Goal: Information Seeking & Learning: Learn about a topic

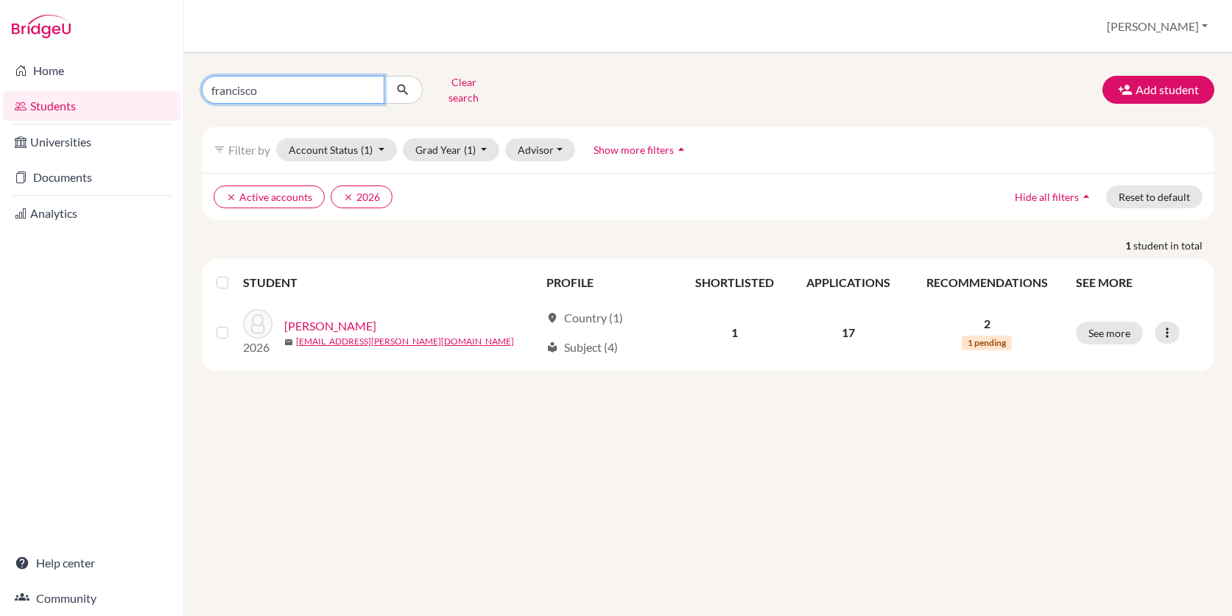
drag, startPoint x: 271, startPoint y: 84, endPoint x: 200, endPoint y: 84, distance: 71.4
click at [200, 84] on div "[PERSON_NAME] search" at bounding box center [363, 90] width 345 height 38
type input "[PERSON_NAME]"
click button "submit" at bounding box center [403, 90] width 39 height 28
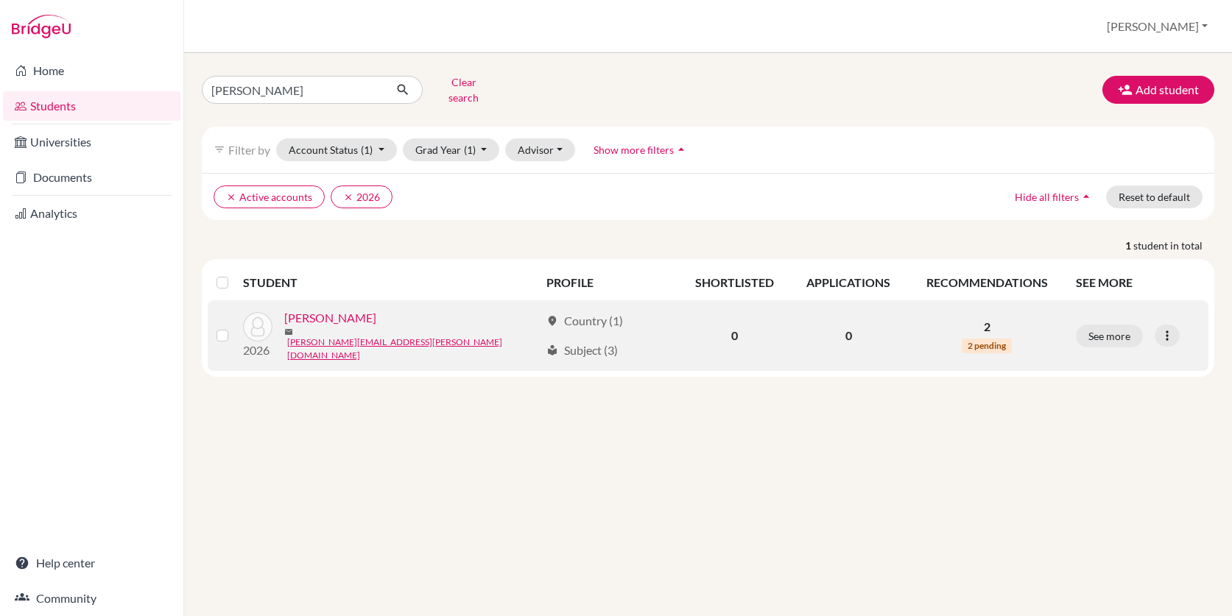
click at [322, 317] on link "[PERSON_NAME]" at bounding box center [330, 318] width 92 height 18
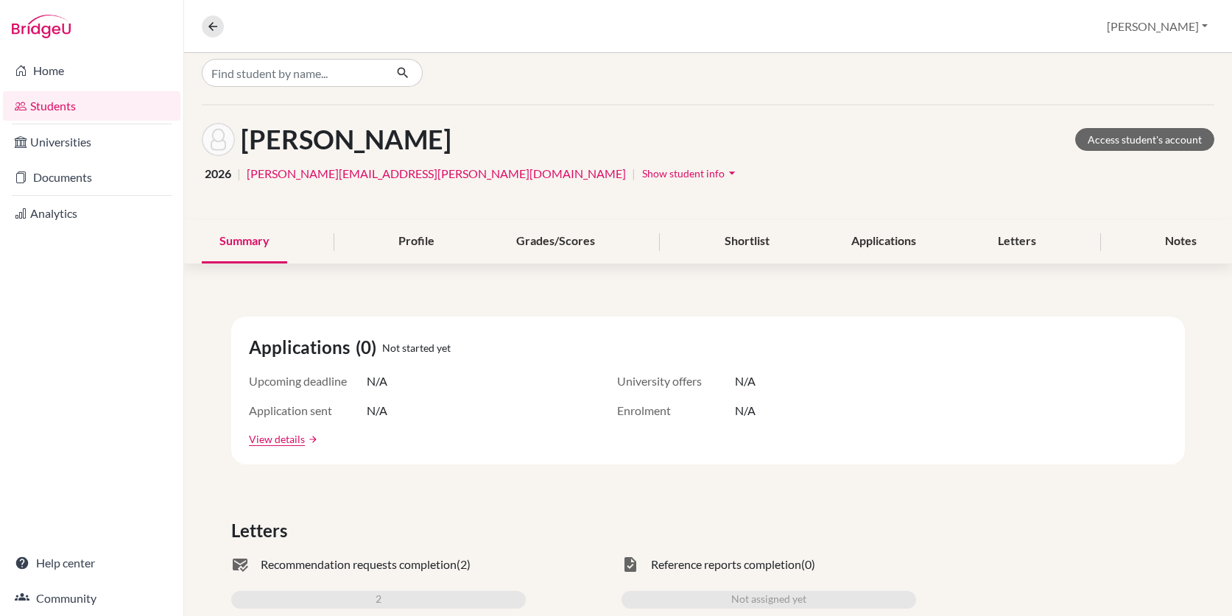
scroll to position [11, 0]
click at [887, 252] on div "Applications" at bounding box center [883, 242] width 100 height 43
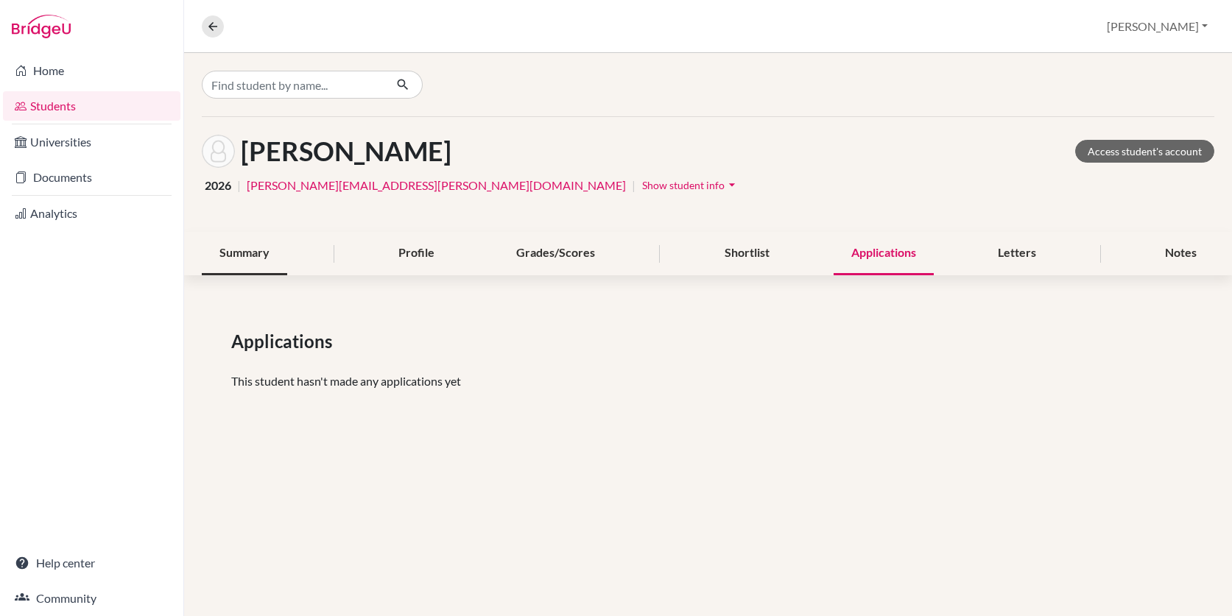
click at [247, 256] on div "Summary" at bounding box center [244, 253] width 85 height 43
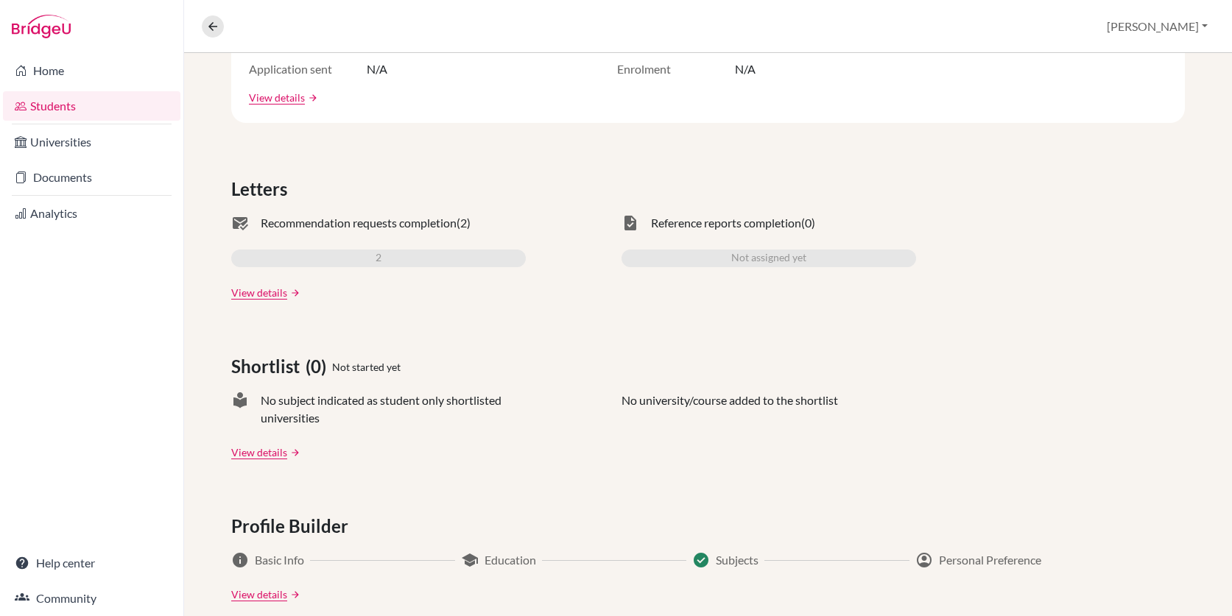
scroll to position [348, 0]
